Goal: Information Seeking & Learning: Learn about a topic

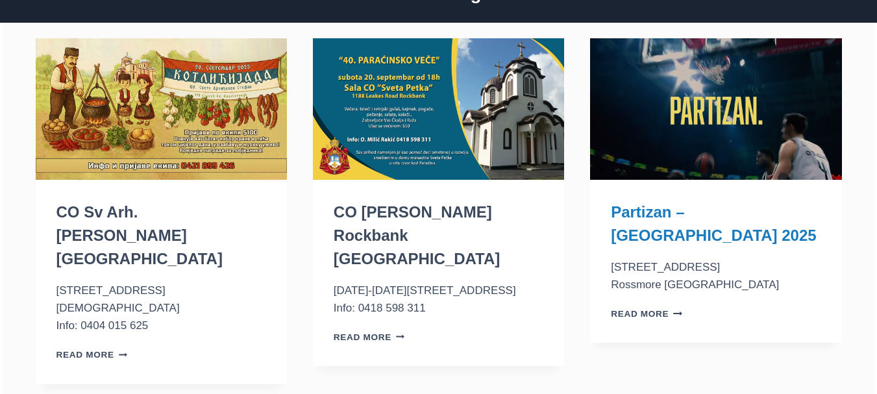
click at [738, 217] on link "Partizan – [GEOGRAPHIC_DATA] 2025" at bounding box center [714, 223] width 206 height 41
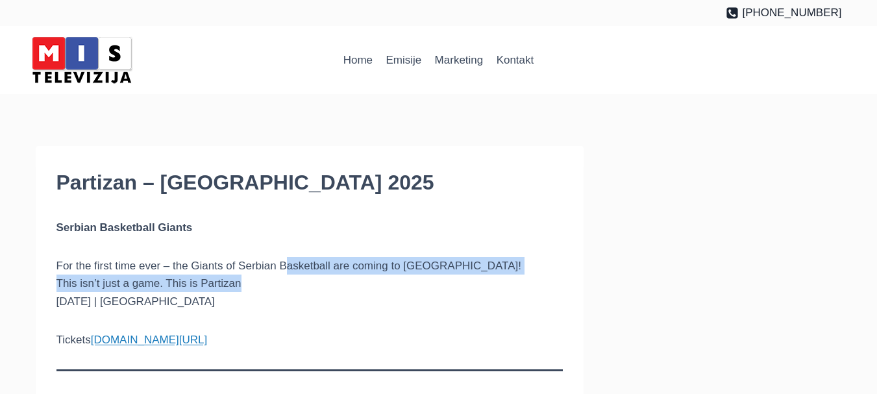
drag, startPoint x: 286, startPoint y: 264, endPoint x: 312, endPoint y: 280, distance: 31.2
click at [312, 280] on p "For the first time ever – the Giants of Serbian Basketball are coming to [GEOGR…" at bounding box center [309, 283] width 507 height 53
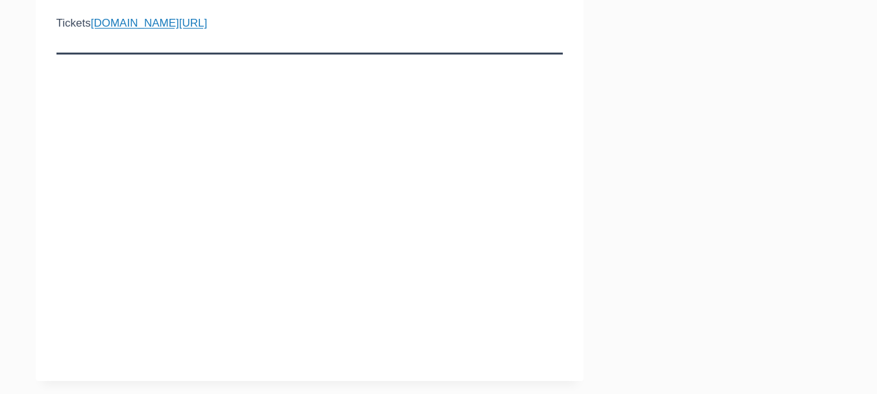
scroll to position [324, 0]
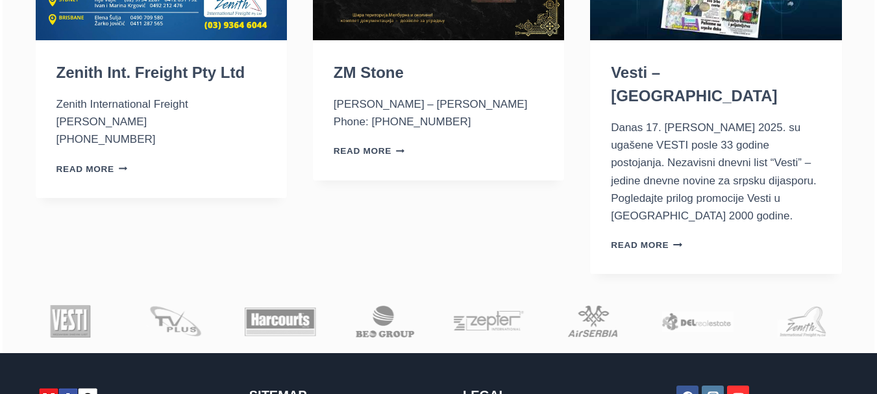
scroll to position [2140, 0]
